Goal: Communication & Community: Answer question/provide support

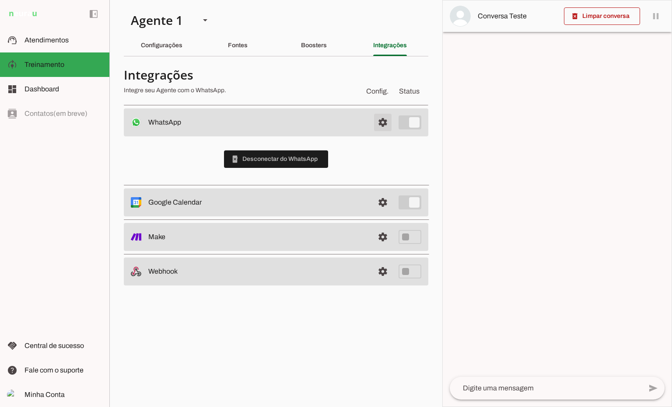
click at [378, 117] on span at bounding box center [382, 122] width 21 height 21
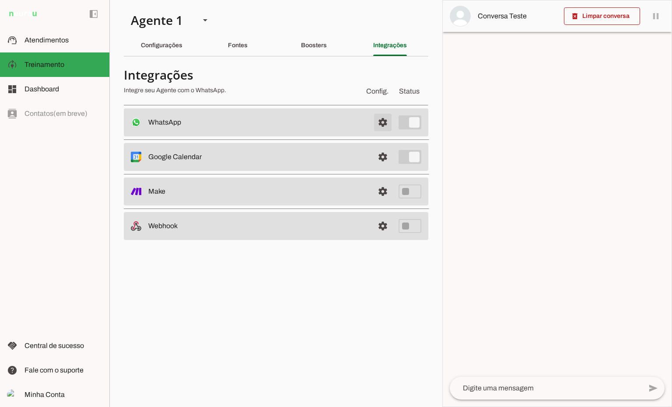
click at [379, 125] on span at bounding box center [382, 122] width 21 height 21
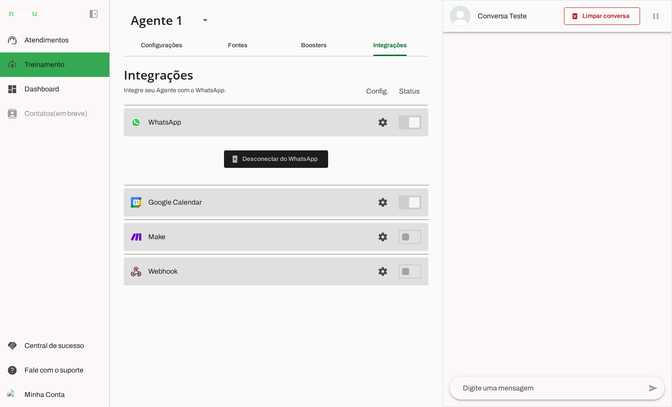
drag, startPoint x: 296, startPoint y: 153, endPoint x: 312, endPoint y: 107, distance: 48.4
click at [312, 107] on section "Integrações Integre seu Agente com o WhatsApp. Config. Status WhatsApp settings…" at bounding box center [276, 174] width 304 height 222
click at [385, 122] on span at bounding box center [382, 122] width 21 height 21
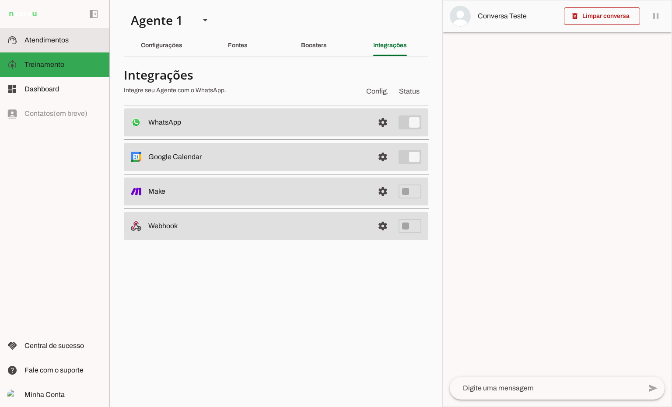
click at [71, 42] on slot at bounding box center [63, 40] width 78 height 10
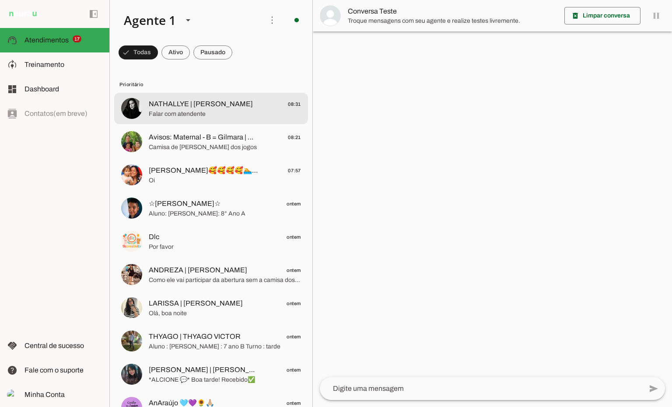
click at [215, 107] on span "NATHALLYE | [PERSON_NAME]" at bounding box center [201, 104] width 104 height 10
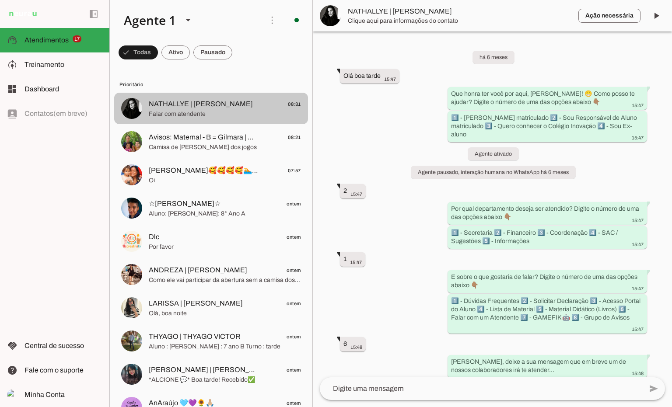
scroll to position [2761, 0]
